Goal: Complete application form

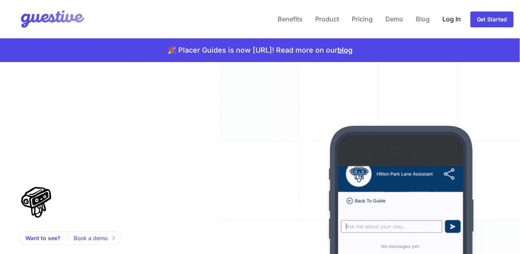
click at [464, 11] on link "Log In" at bounding box center [451, 19] width 25 height 19
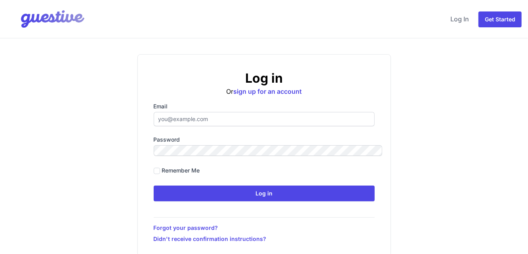
type input "[EMAIL_ADDRESS][DOMAIN_NAME]"
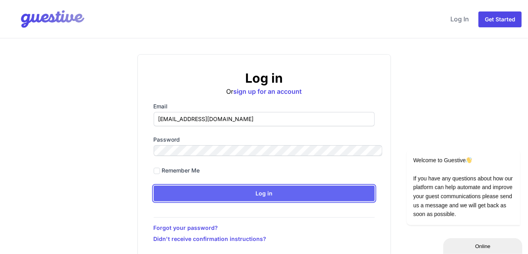
click at [275, 186] on input "Log in" at bounding box center [264, 194] width 221 height 16
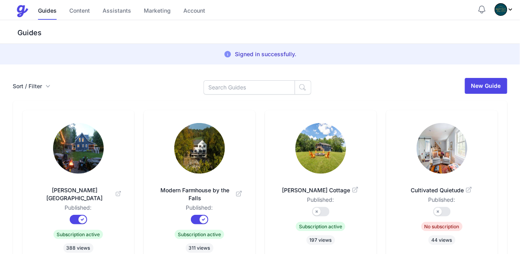
scroll to position [152, 0]
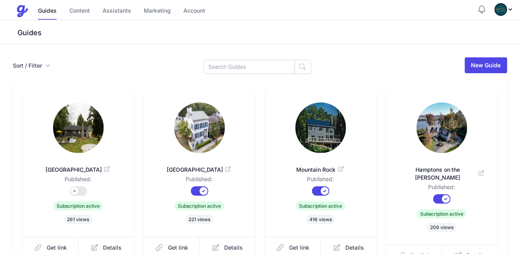
click at [447, 105] on img at bounding box center [441, 128] width 51 height 51
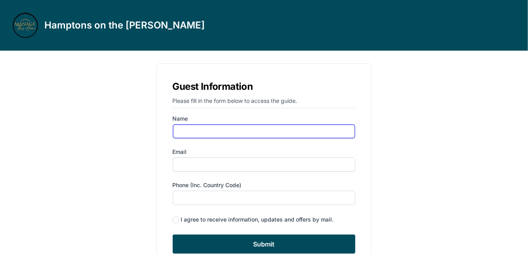
click at [277, 124] on input "Name" at bounding box center [264, 131] width 183 height 14
type input "Erika Sampaio"
type input "[EMAIL_ADDRESS][DOMAIN_NAME]"
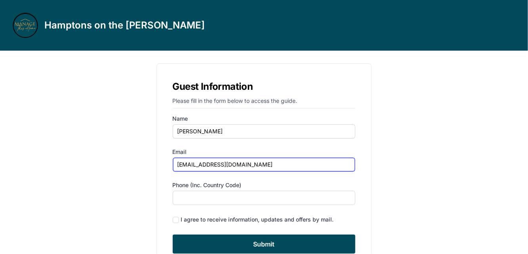
type input "6463896677"
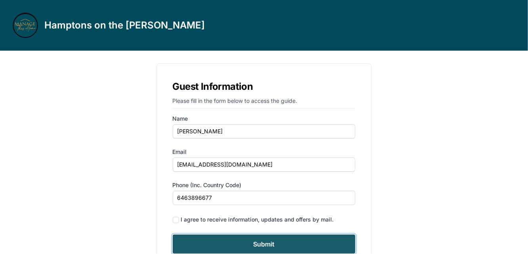
click at [264, 235] on input "Submit" at bounding box center [264, 244] width 183 height 19
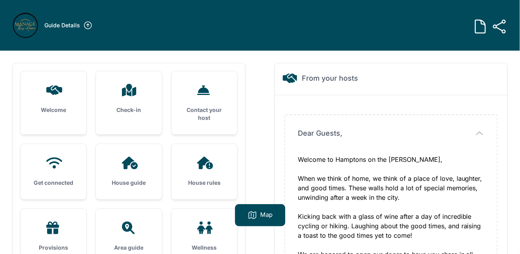
click at [210, 157] on icon at bounding box center [205, 163] width 16 height 13
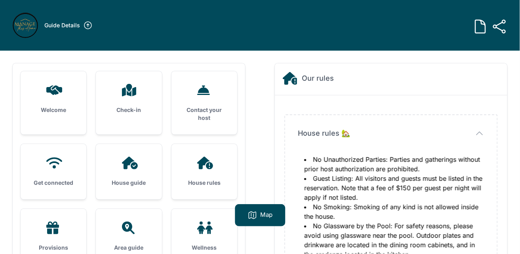
click at [148, 144] on div "House guide" at bounding box center [129, 171] width 66 height 55
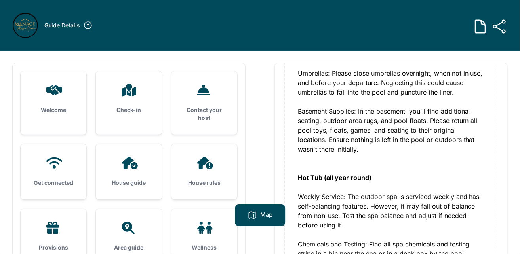
scroll to position [1562, 0]
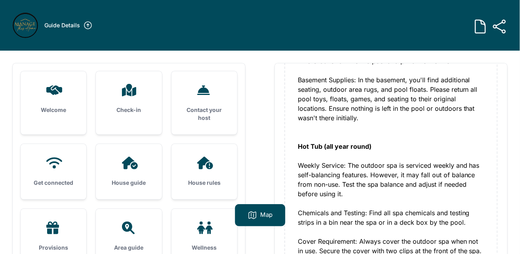
click at [198, 144] on div "House rules" at bounding box center [204, 171] width 66 height 55
